Goal: Information Seeking & Learning: Learn about a topic

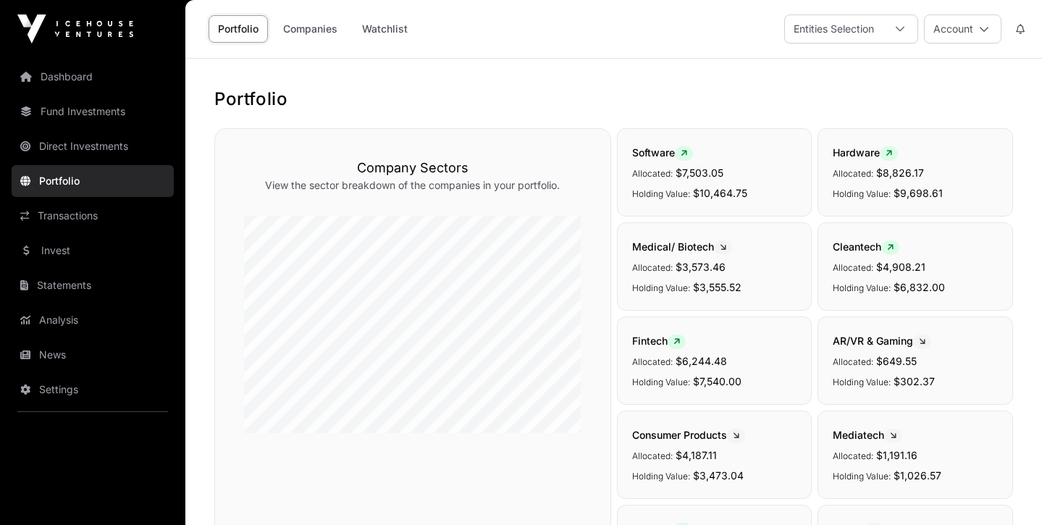
scroll to position [696, 0]
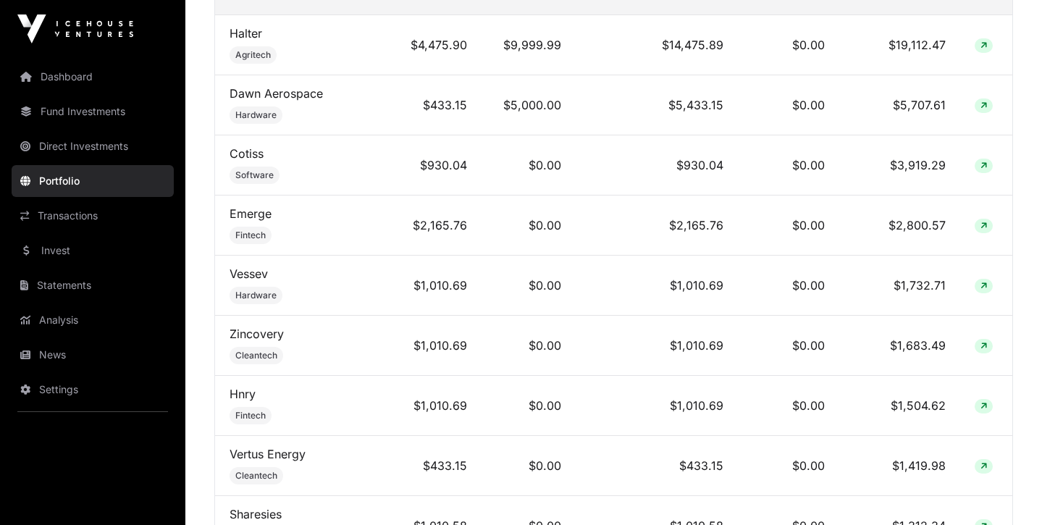
click at [59, 256] on link "Invest" at bounding box center [93, 251] width 162 height 32
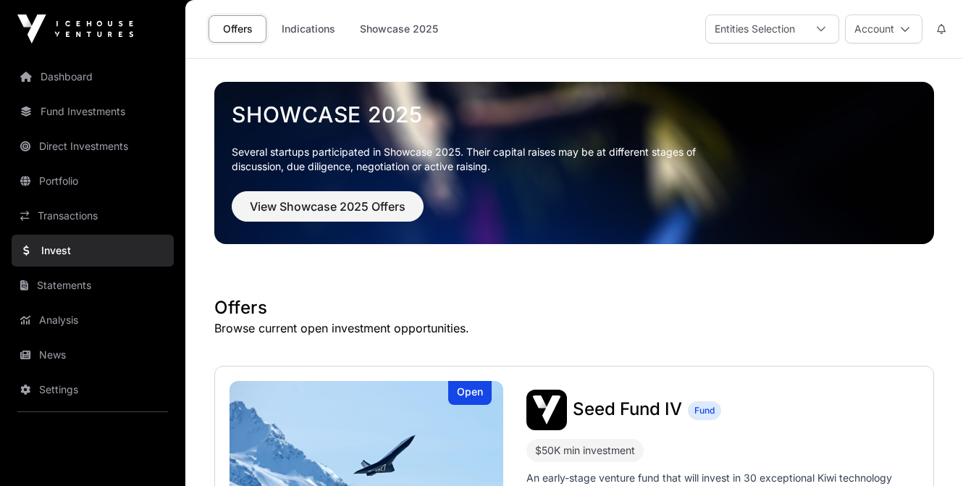
click at [73, 327] on link "Analysis" at bounding box center [93, 320] width 162 height 32
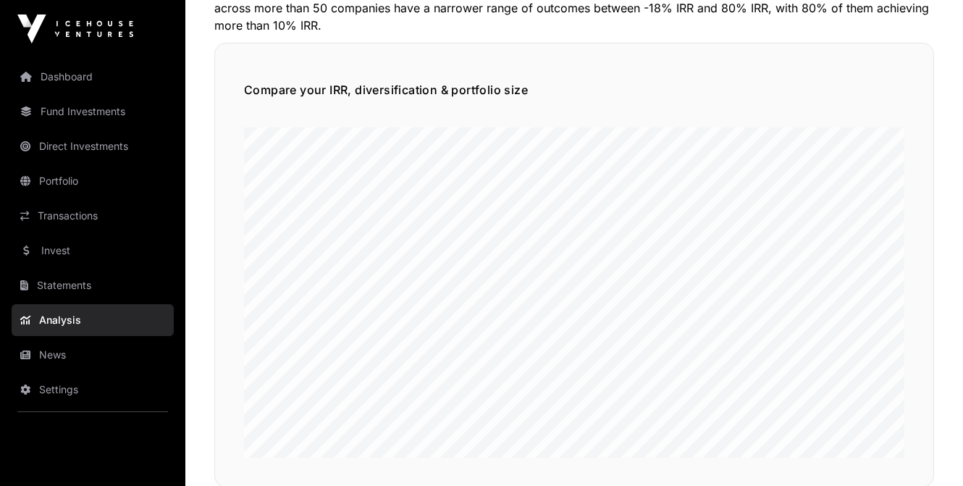
scroll to position [961, 0]
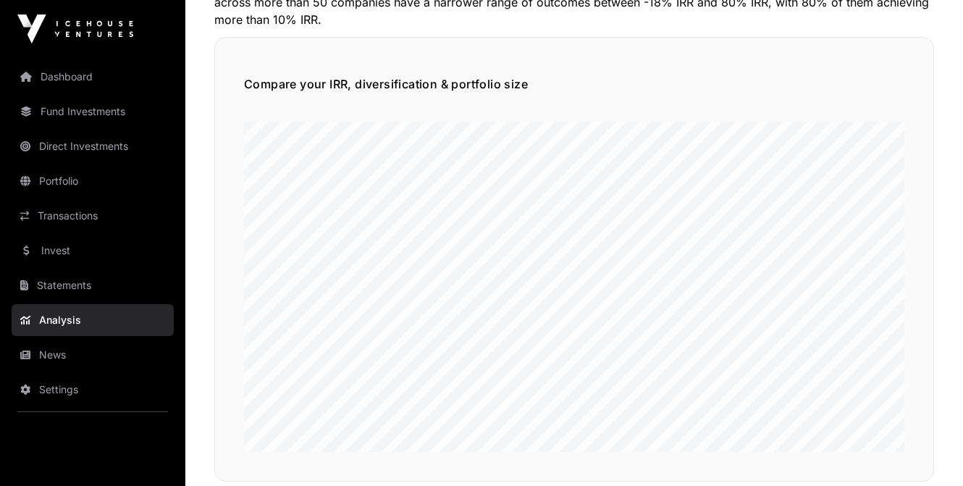
click at [52, 355] on link "News" at bounding box center [93, 355] width 162 height 32
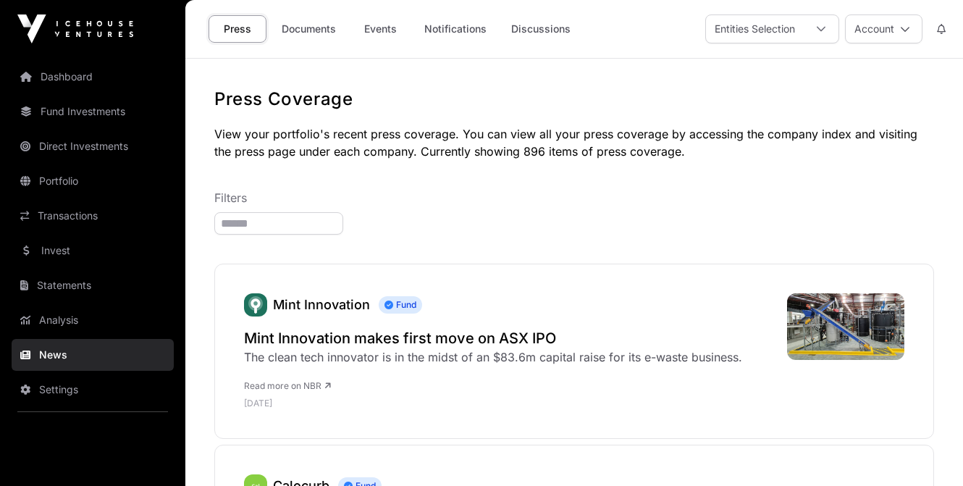
click at [338, 303] on link "Mint Innovation" at bounding box center [321, 304] width 97 height 15
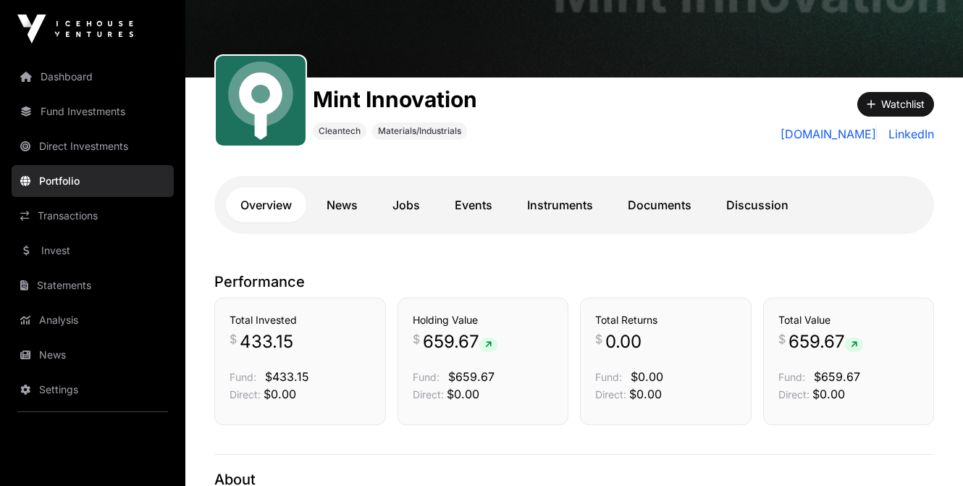
scroll to position [116, 0]
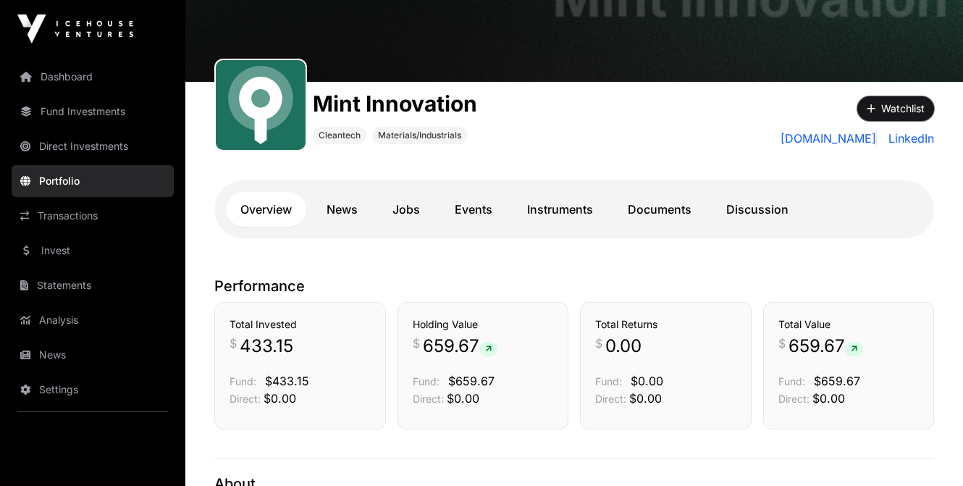
click at [885, 112] on button "Watchlist" at bounding box center [895, 108] width 77 height 25
click at [482, 216] on link "Events" at bounding box center [473, 209] width 67 height 35
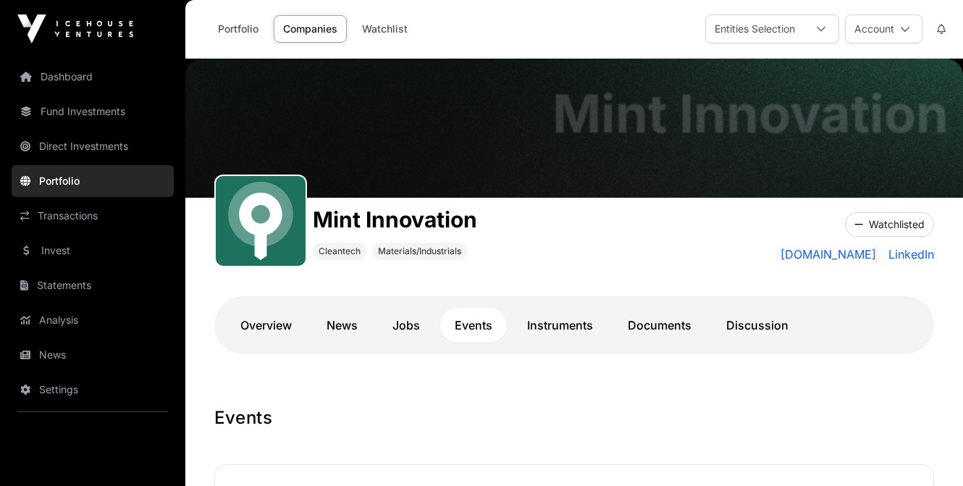
click at [260, 326] on link "Overview" at bounding box center [266, 325] width 80 height 35
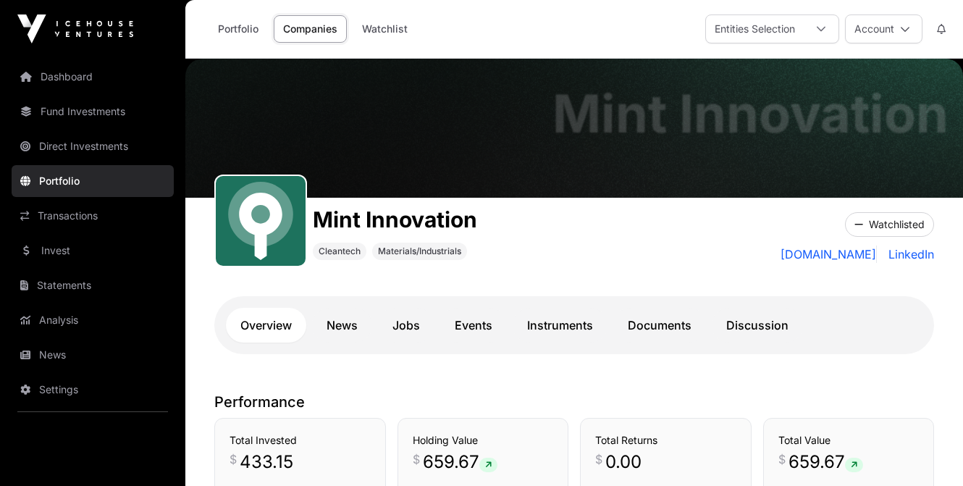
click at [63, 346] on link "News" at bounding box center [93, 355] width 162 height 32
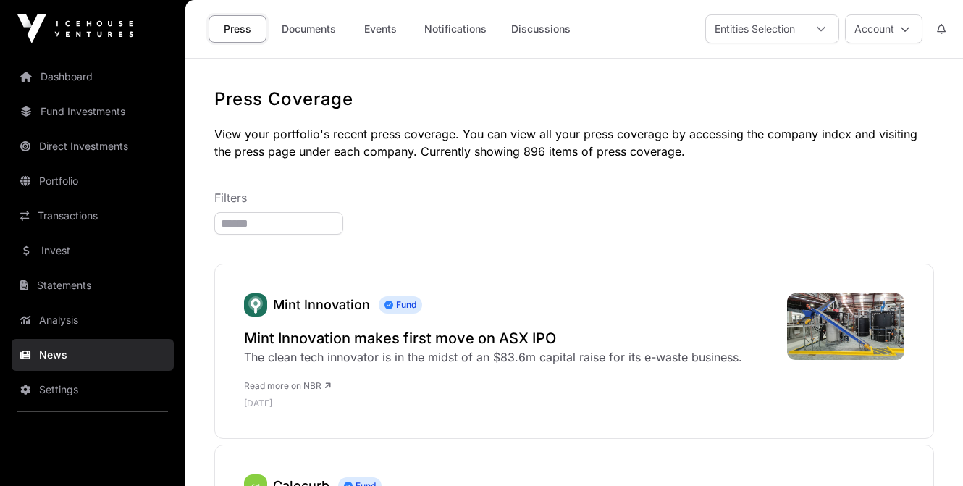
click at [80, 70] on link "Dashboard" at bounding box center [93, 77] width 162 height 32
